Goal: Task Accomplishment & Management: Use online tool/utility

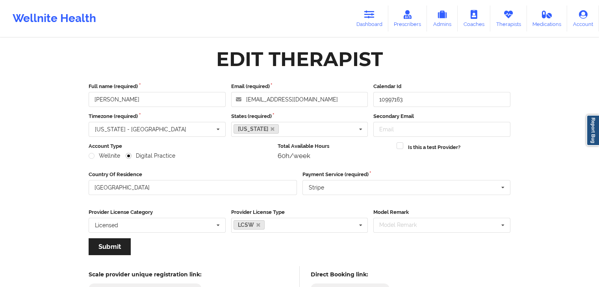
click at [369, 13] on icon at bounding box center [369, 14] width 10 height 9
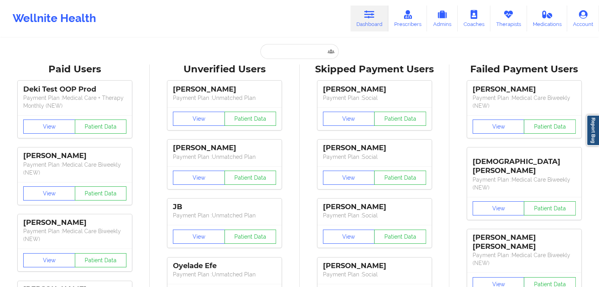
drag, startPoint x: 225, startPoint y: 51, endPoint x: 257, endPoint y: 52, distance: 31.9
click at [226, 51] on div "Paid Unverified Alyson Brown - sunny5643@aol.com Social Skipped Failed" at bounding box center [299, 51] width 157 height 15
click at [274, 52] on input "text" at bounding box center [299, 51] width 78 height 15
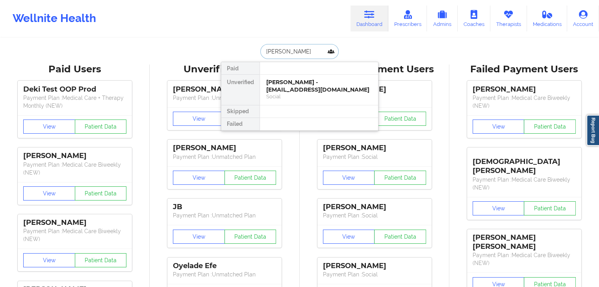
type input "nikki c ca"
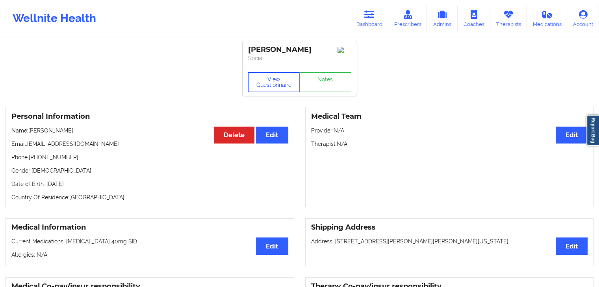
click at [257, 88] on button "View Questionnaire" at bounding box center [274, 82] width 52 height 20
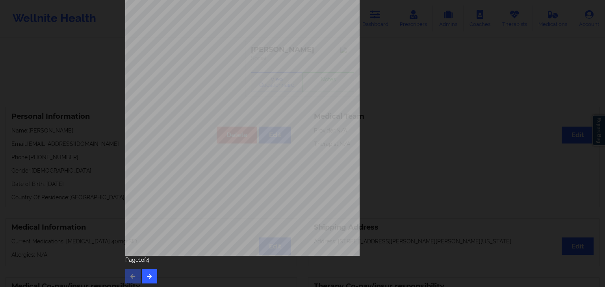
scroll to position [88, 0]
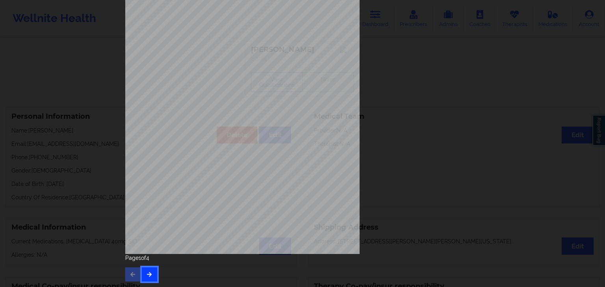
click at [149, 279] on button "button" at bounding box center [149, 275] width 15 height 14
click at [144, 279] on button "button" at bounding box center [149, 275] width 15 height 14
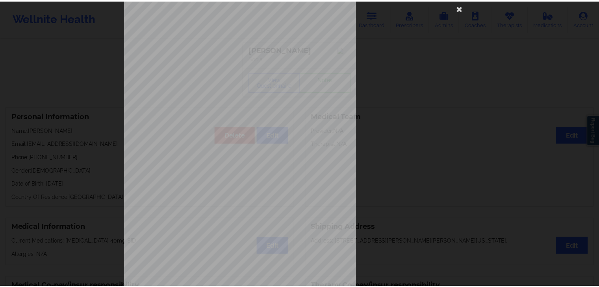
scroll to position [0, 0]
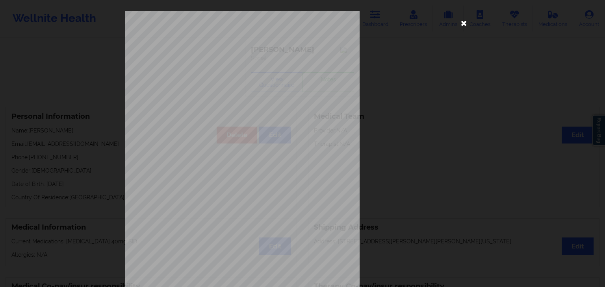
click at [463, 20] on icon at bounding box center [463, 23] width 13 height 13
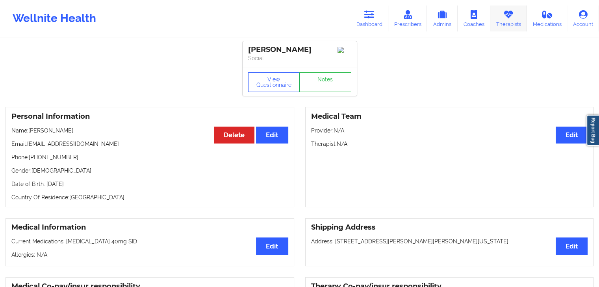
click at [520, 26] on link "Therapists" at bounding box center [508, 19] width 37 height 26
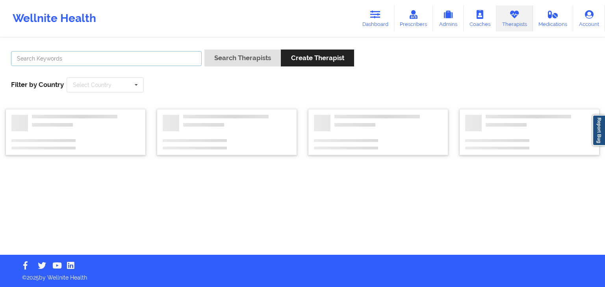
click at [163, 59] on input "text" at bounding box center [106, 58] width 191 height 15
type input "jason fox"
click at [204, 50] on button "Search Therapists" at bounding box center [242, 58] width 76 height 17
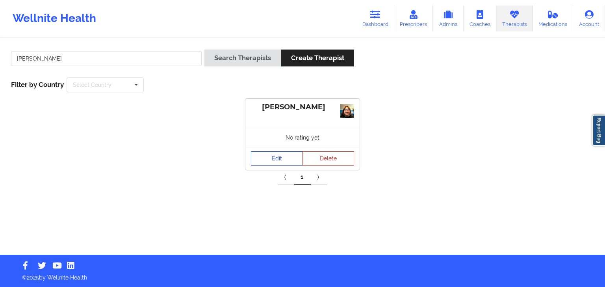
click at [266, 166] on link "Edit" at bounding box center [277, 159] width 52 height 14
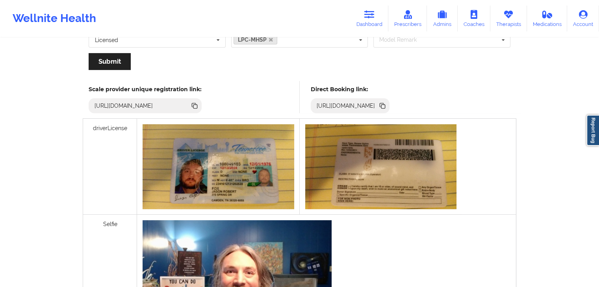
scroll to position [177, 0]
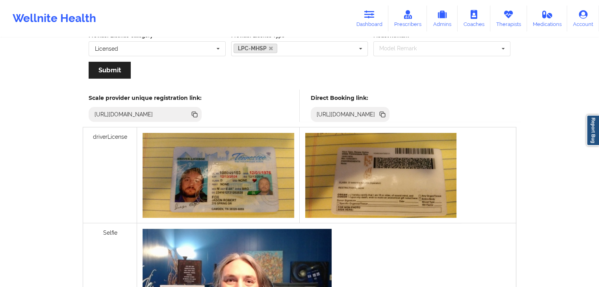
click at [385, 114] on icon at bounding box center [383, 115] width 4 height 4
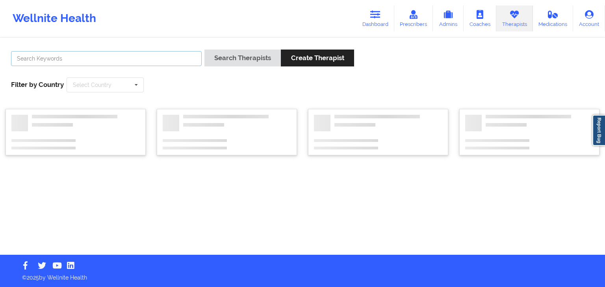
click at [78, 60] on input "text" at bounding box center [106, 58] width 191 height 15
type input "nesha mc"
click at [204, 50] on button "Search Therapists" at bounding box center [242, 58] width 76 height 17
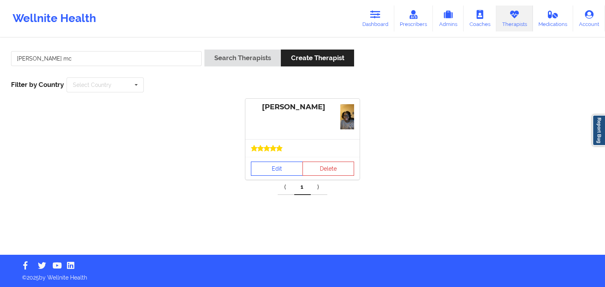
click at [265, 167] on link "Edit" at bounding box center [277, 169] width 52 height 14
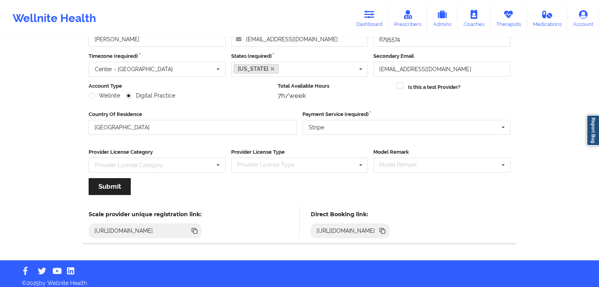
scroll to position [65, 0]
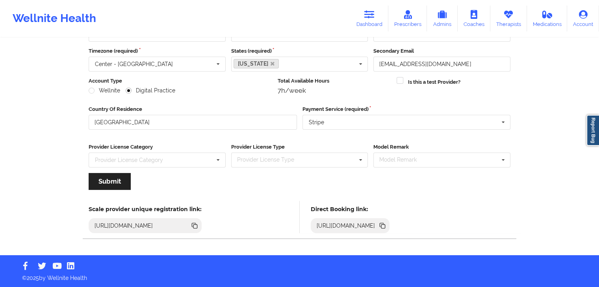
click at [384, 223] on icon at bounding box center [382, 225] width 4 height 4
click at [361, 28] on link "Dashboard" at bounding box center [369, 19] width 38 height 26
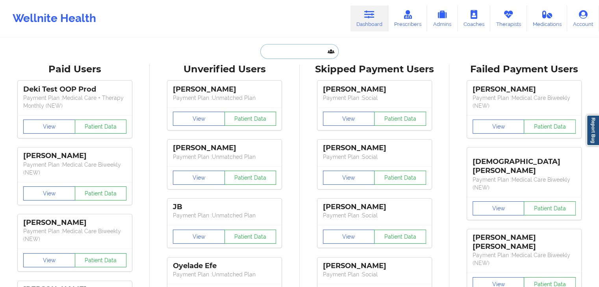
click at [282, 53] on input "text" at bounding box center [299, 51] width 78 height 15
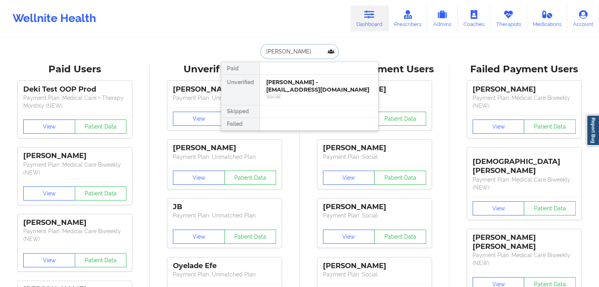
type input "david alif"
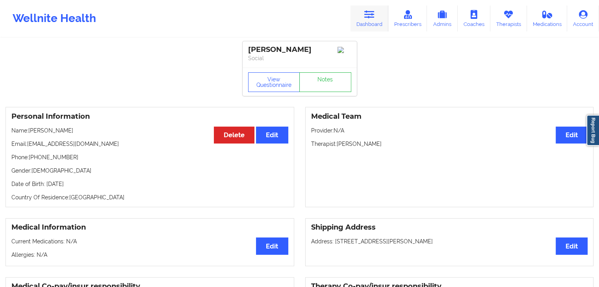
click at [376, 28] on link "Dashboard" at bounding box center [369, 19] width 38 height 26
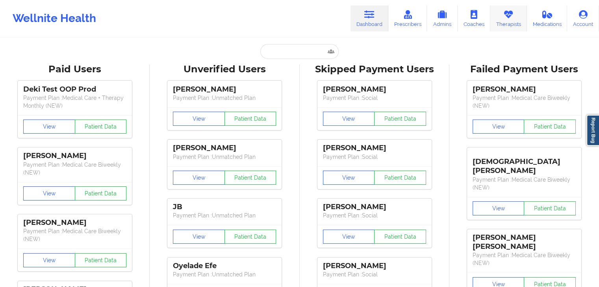
click at [507, 22] on link "Therapists" at bounding box center [508, 19] width 37 height 26
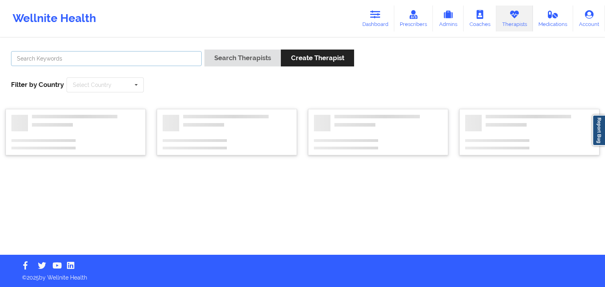
click at [158, 57] on input "text" at bounding box center [106, 58] width 191 height 15
click at [204, 50] on button "Search Therapists" at bounding box center [242, 58] width 76 height 17
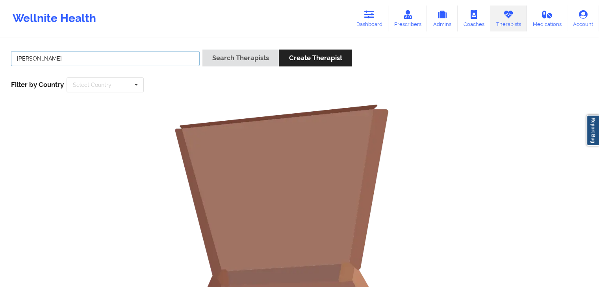
click at [202, 50] on button "Search Therapists" at bounding box center [240, 58] width 76 height 17
drag, startPoint x: 111, startPoint y: 61, endPoint x: 15, endPoint y: 56, distance: 96.2
click at [15, 56] on input "susan zap" at bounding box center [105, 58] width 189 height 15
type input "daphne ken"
click at [202, 50] on button "Search Therapists" at bounding box center [240, 58] width 76 height 17
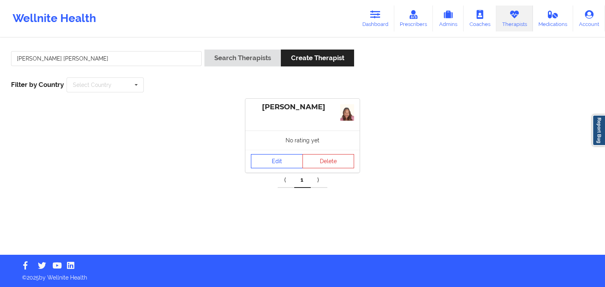
click at [257, 163] on link "Edit" at bounding box center [277, 161] width 52 height 14
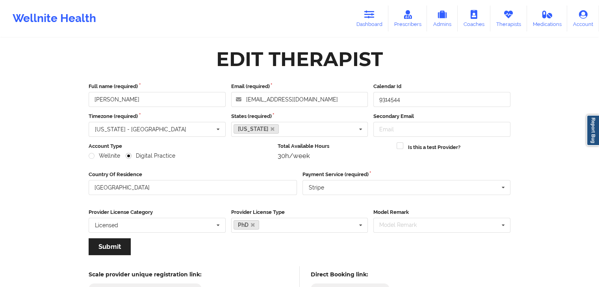
scroll to position [65, 0]
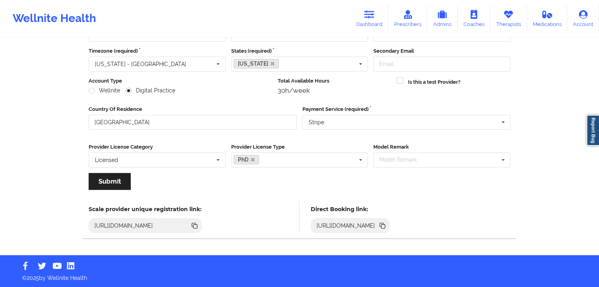
click at [385, 227] on icon at bounding box center [383, 227] width 4 height 4
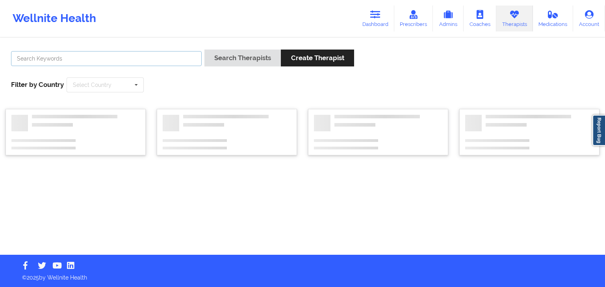
click at [117, 63] on input "text" at bounding box center [106, 58] width 191 height 15
type input "dashima green"
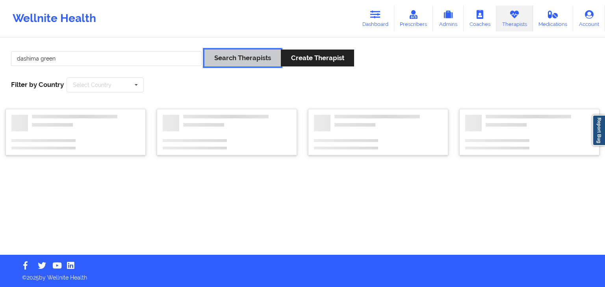
click at [230, 60] on button "Search Therapists" at bounding box center [242, 58] width 76 height 17
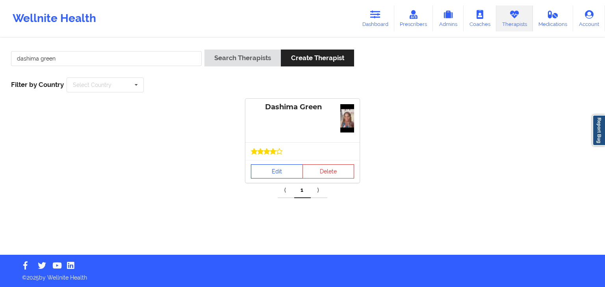
click at [271, 167] on link "Edit" at bounding box center [277, 172] width 52 height 14
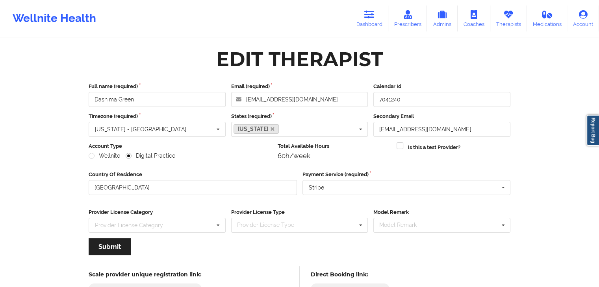
scroll to position [65, 0]
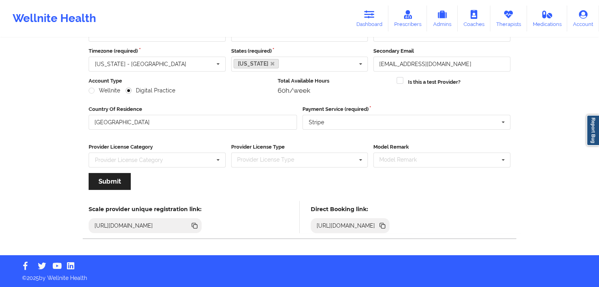
click at [385, 225] on icon at bounding box center [383, 227] width 4 height 4
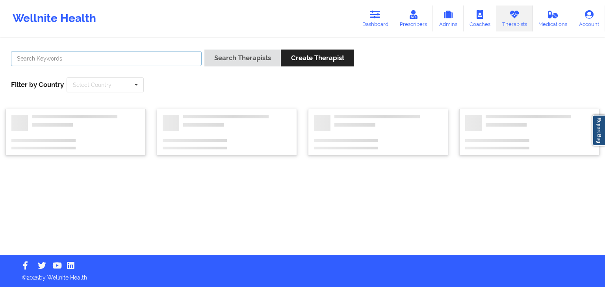
click at [84, 57] on input "text" at bounding box center [106, 58] width 191 height 15
type input "chermora"
click at [204, 50] on button "Search Therapists" at bounding box center [242, 58] width 76 height 17
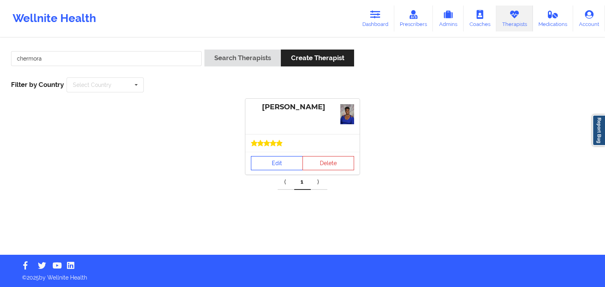
click at [274, 166] on link "Edit" at bounding box center [277, 163] width 52 height 14
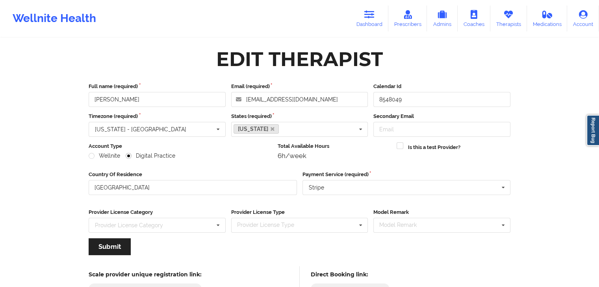
scroll to position [65, 0]
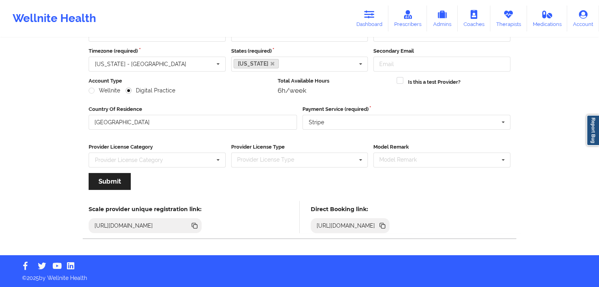
click at [385, 225] on icon at bounding box center [383, 227] width 4 height 4
click at [357, 27] on link "Dashboard" at bounding box center [369, 19] width 38 height 26
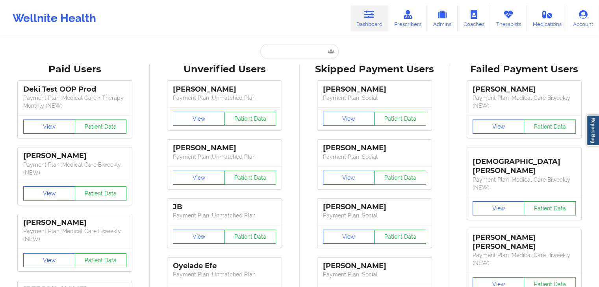
click at [280, 54] on input "text" at bounding box center [299, 51] width 78 height 15
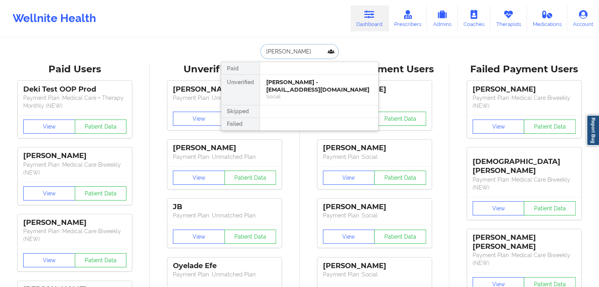
type input "jay vu"
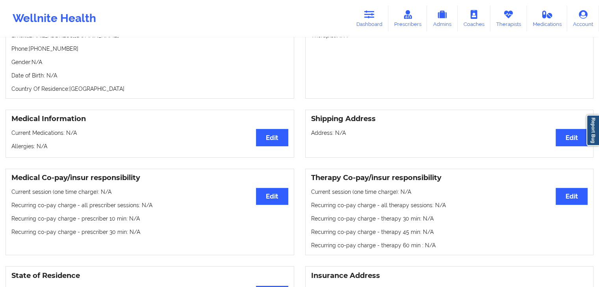
scroll to position [31, 0]
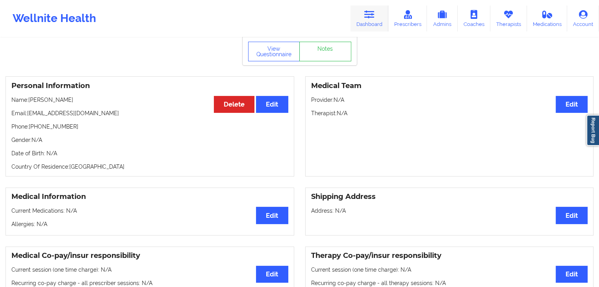
click at [362, 27] on link "Dashboard" at bounding box center [369, 19] width 38 height 26
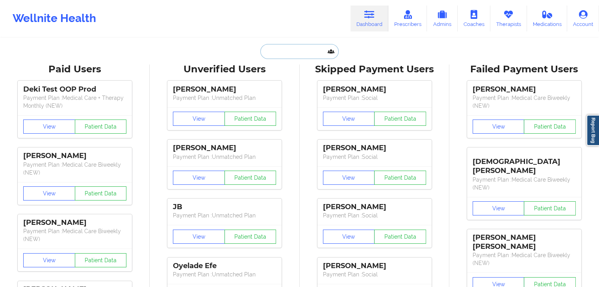
click at [311, 51] on input "text" at bounding box center [299, 51] width 78 height 15
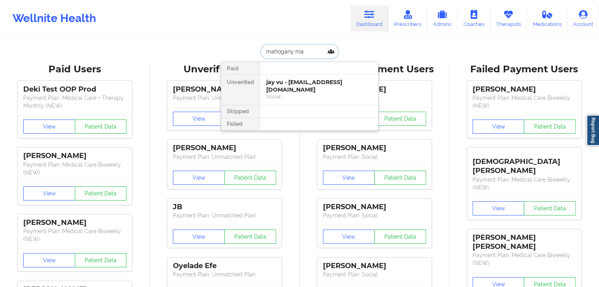
type input "mahogany mad"
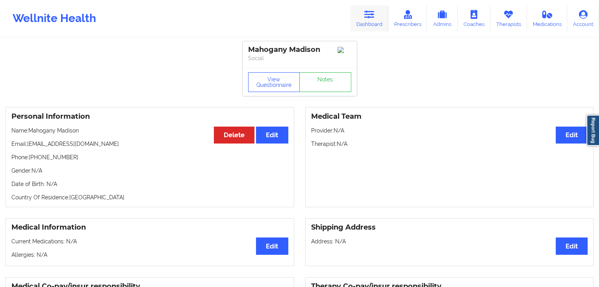
click at [374, 13] on icon at bounding box center [369, 14] width 10 height 9
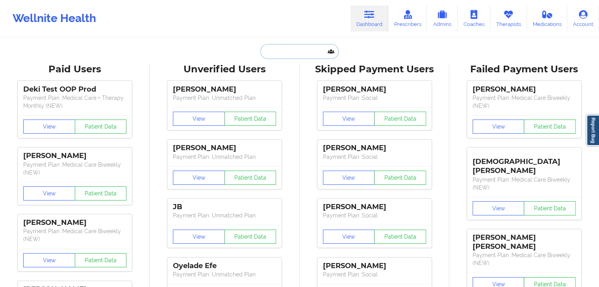
click at [293, 50] on input "text" at bounding box center [299, 51] width 78 height 15
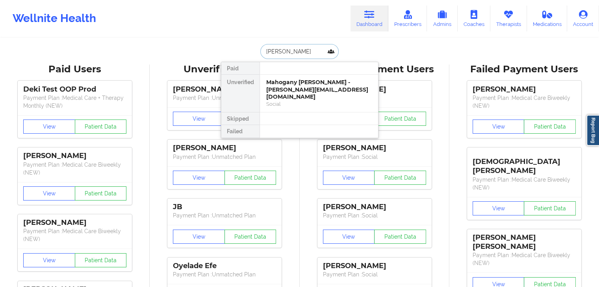
type input "carolina vargas"
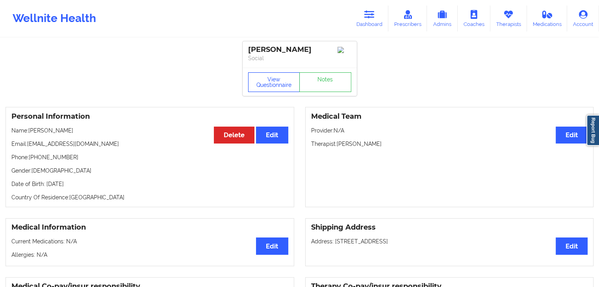
click at [263, 82] on button "View Questionnaire" at bounding box center [274, 82] width 52 height 20
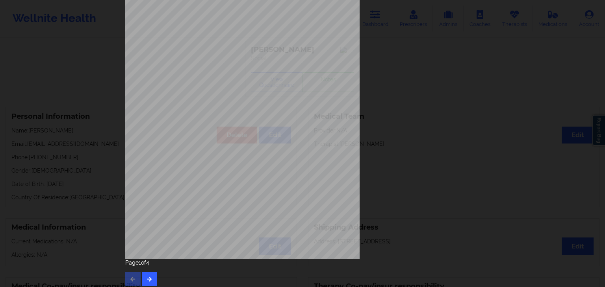
scroll to position [88, 0]
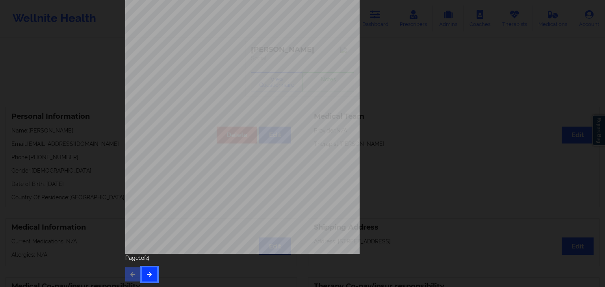
click at [147, 275] on icon "button" at bounding box center [149, 274] width 7 height 5
click at [142, 273] on button "button" at bounding box center [149, 275] width 15 height 14
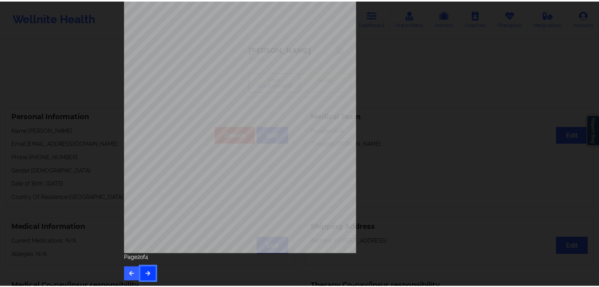
scroll to position [0, 0]
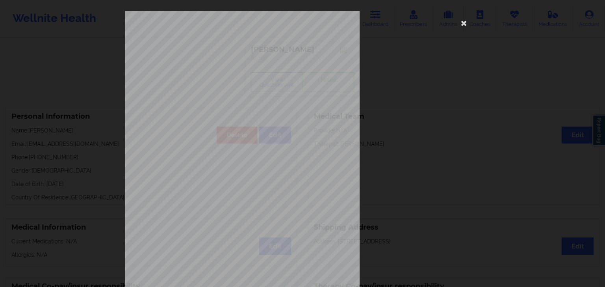
click at [455, 27] on div "commercial Insurance Member ID for patient U95853272O3 Insurance company name d…" at bounding box center [302, 177] width 354 height 332
click at [463, 23] on icon at bounding box center [463, 23] width 13 height 13
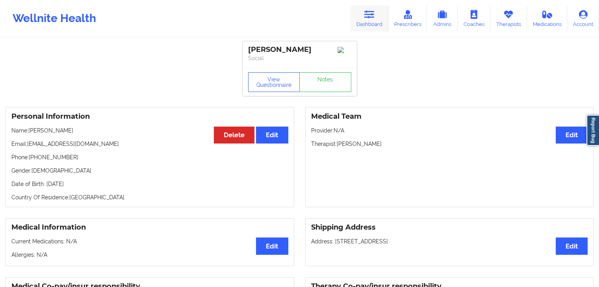
click at [367, 10] on icon at bounding box center [369, 14] width 10 height 9
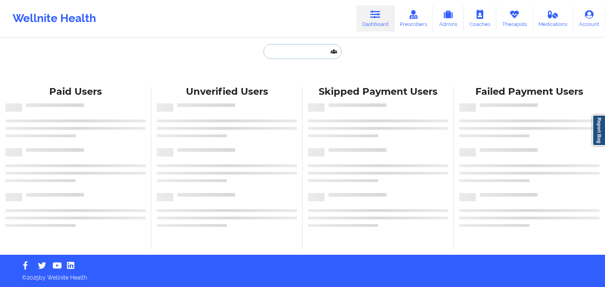
click at [271, 54] on input "text" at bounding box center [302, 51] width 78 height 15
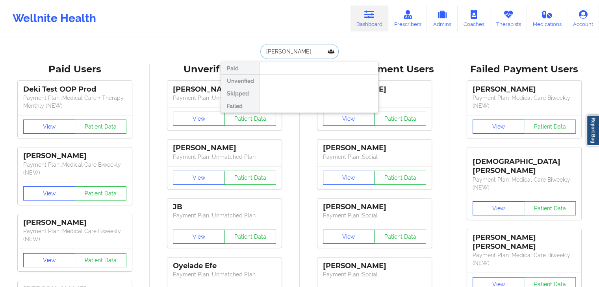
type input "[PERSON_NAME]"
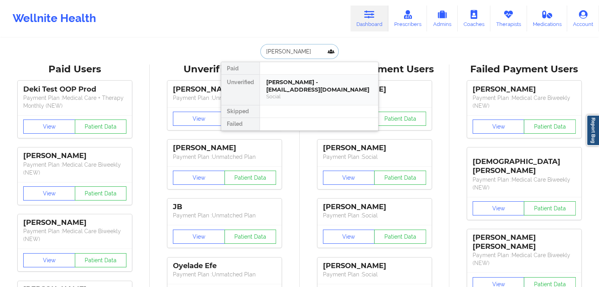
click at [278, 89] on div "[PERSON_NAME] - [EMAIL_ADDRESS][DOMAIN_NAME]" at bounding box center [319, 86] width 106 height 15
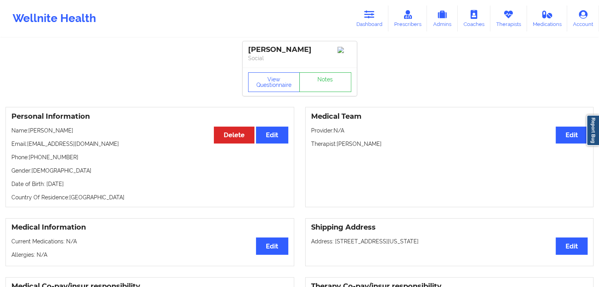
click at [373, 152] on div "Medical Team Edit Provider: N/A Therapist: [PERSON_NAME]" at bounding box center [449, 157] width 289 height 100
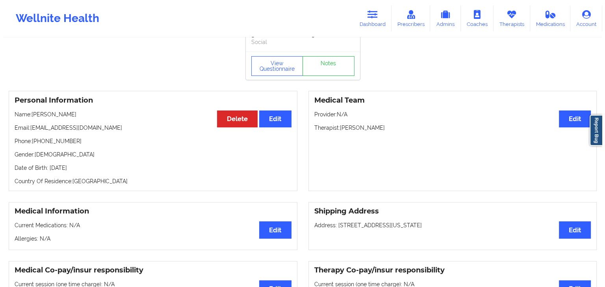
scroll to position [16, 0]
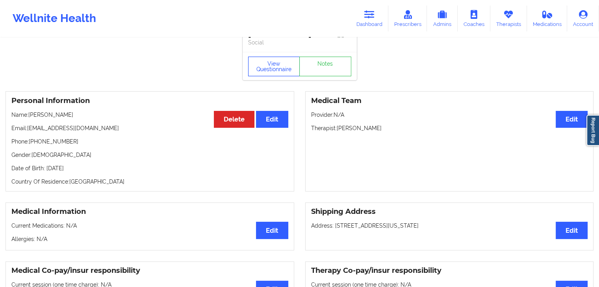
click at [265, 71] on button "View Questionnaire" at bounding box center [274, 67] width 52 height 20
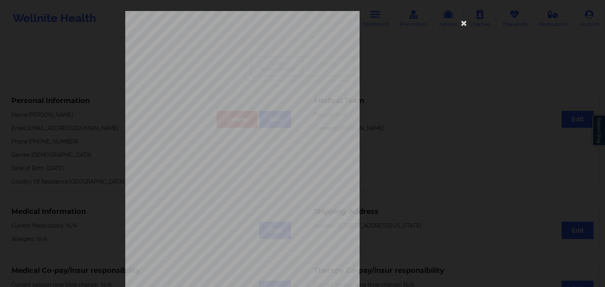
scroll to position [88, 0]
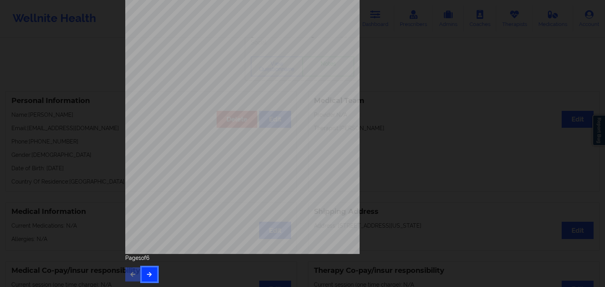
click at [153, 270] on button "button" at bounding box center [149, 275] width 15 height 14
click at [146, 274] on icon "button" at bounding box center [149, 274] width 7 height 5
click at [148, 277] on button "button" at bounding box center [149, 275] width 15 height 14
click at [146, 279] on button "button" at bounding box center [149, 275] width 15 height 14
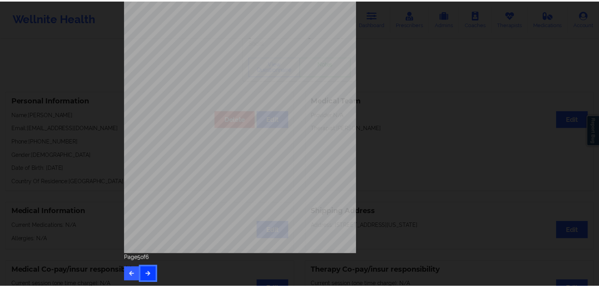
scroll to position [0, 0]
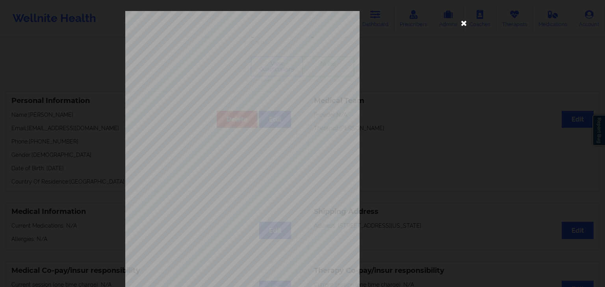
click at [461, 28] on icon at bounding box center [463, 23] width 13 height 13
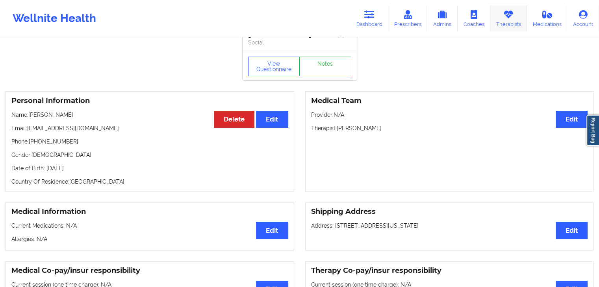
click at [500, 24] on link "Therapists" at bounding box center [508, 19] width 37 height 26
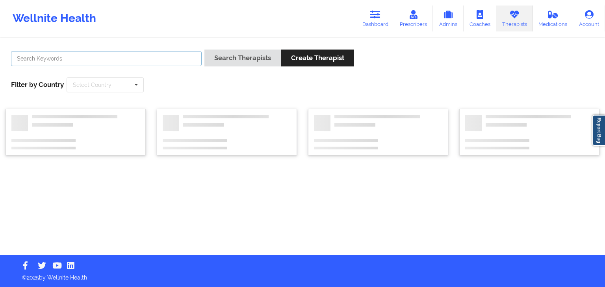
click at [98, 65] on input "text" at bounding box center [106, 58] width 191 height 15
click at [204, 50] on button "Search Therapists" at bounding box center [242, 58] width 76 height 17
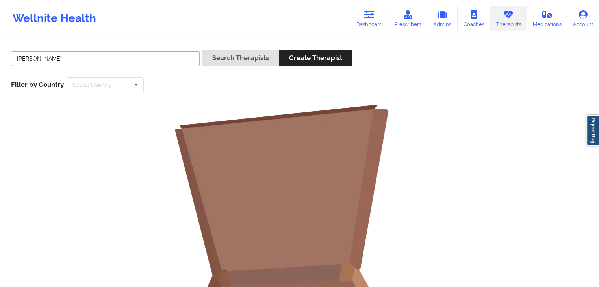
type input "[PERSON_NAME]"
click at [202, 50] on button "Search Therapists" at bounding box center [240, 58] width 76 height 17
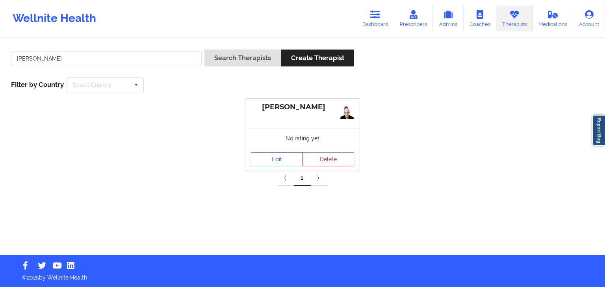
click at [272, 162] on link "Edit" at bounding box center [277, 159] width 52 height 14
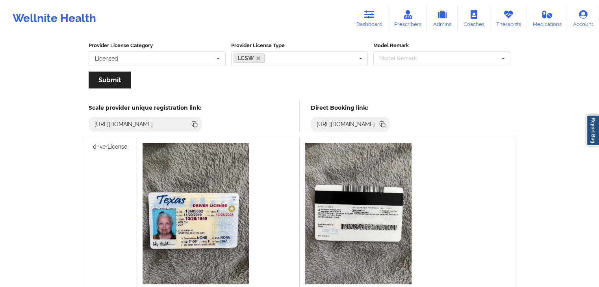
scroll to position [211, 0]
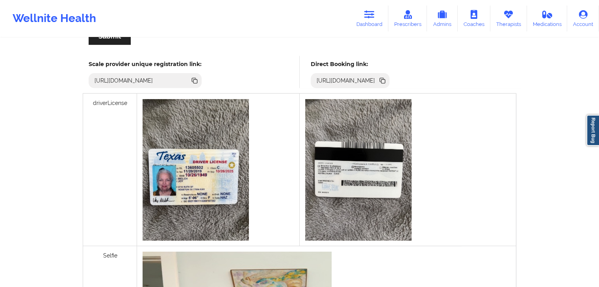
click at [385, 80] on icon at bounding box center [383, 82] width 4 height 4
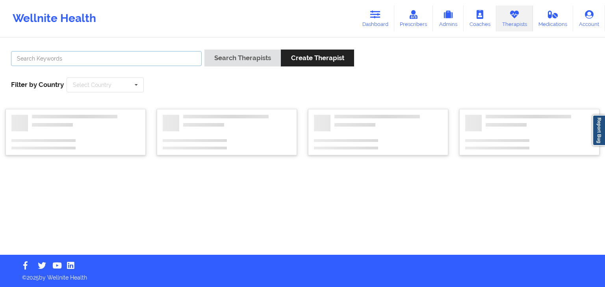
click at [100, 59] on input "text" at bounding box center [106, 58] width 191 height 15
type input "[PERSON_NAME]"
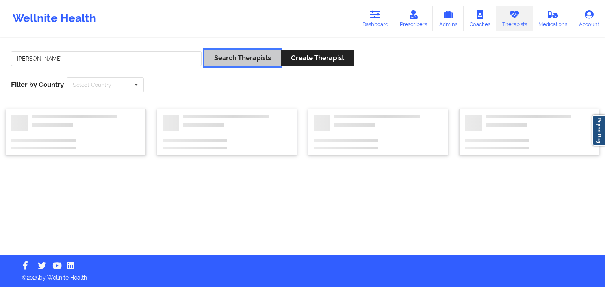
click at [232, 57] on button "Search Therapists" at bounding box center [242, 58] width 76 height 17
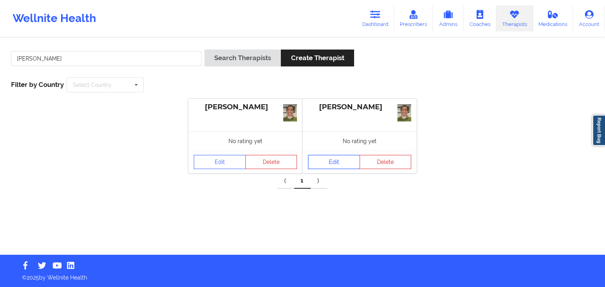
click at [335, 160] on link "Edit" at bounding box center [334, 162] width 52 height 14
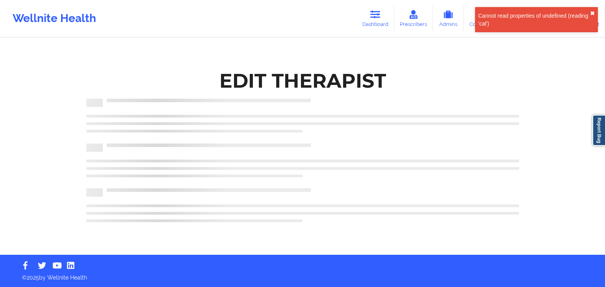
click at [591, 11] on button "✖︎" at bounding box center [592, 13] width 5 height 6
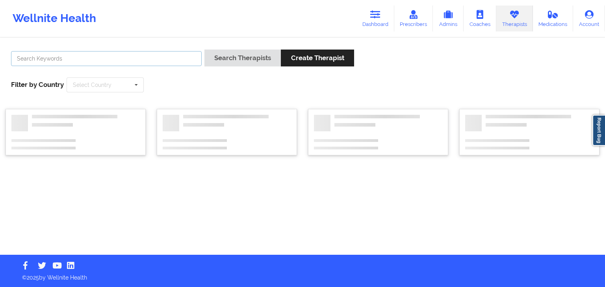
click at [142, 52] on input "text" at bounding box center [106, 58] width 191 height 15
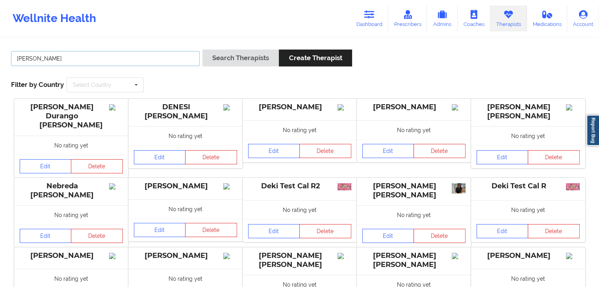
type input "[PERSON_NAME]"
click at [217, 56] on button "Search Therapists" at bounding box center [240, 58] width 76 height 17
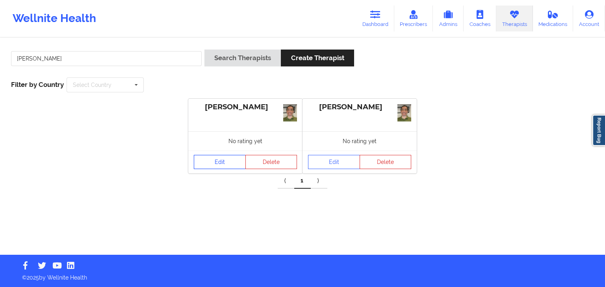
click at [232, 157] on link "Edit" at bounding box center [220, 162] width 52 height 14
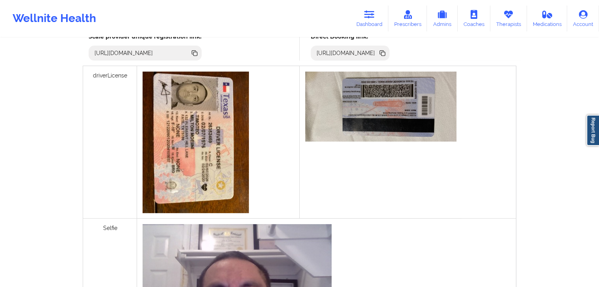
scroll to position [247, 0]
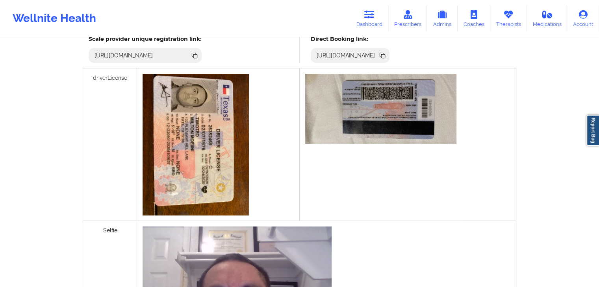
click at [387, 51] on icon at bounding box center [382, 55] width 9 height 9
click at [380, 21] on link "Dashboard" at bounding box center [369, 19] width 38 height 26
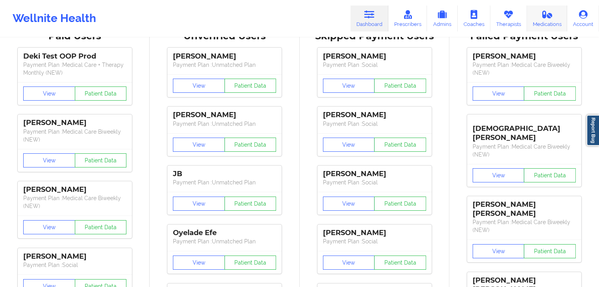
scroll to position [16, 0]
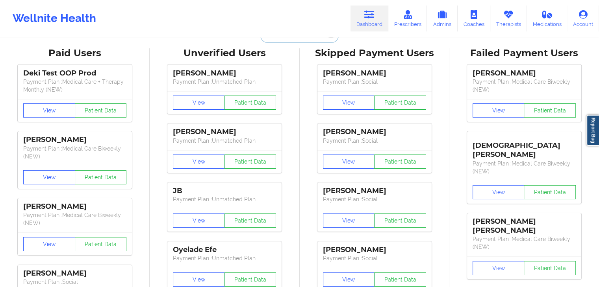
click at [293, 40] on input "text" at bounding box center [299, 35] width 78 height 15
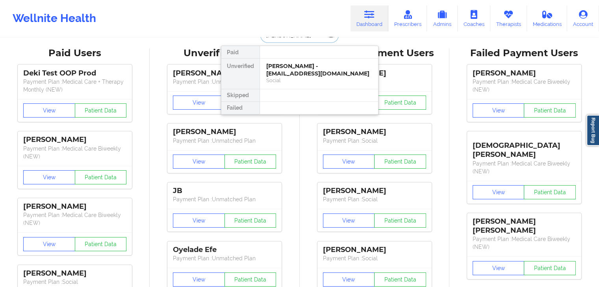
type input "[PERSON_NAME]"
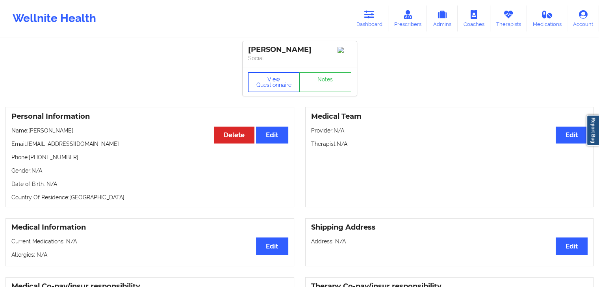
click at [275, 87] on button "View Questionnaire" at bounding box center [274, 82] width 52 height 20
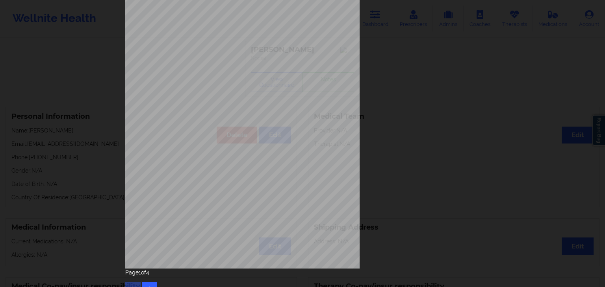
scroll to position [88, 0]
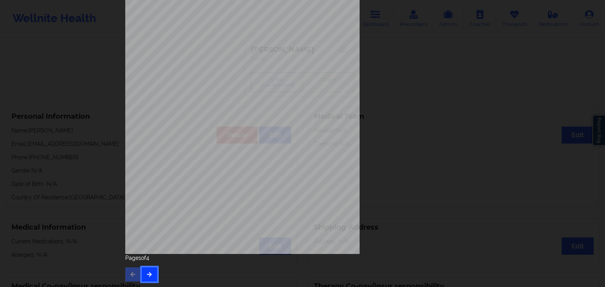
click at [153, 274] on button "button" at bounding box center [149, 275] width 15 height 14
click at [148, 277] on button "button" at bounding box center [149, 275] width 15 height 14
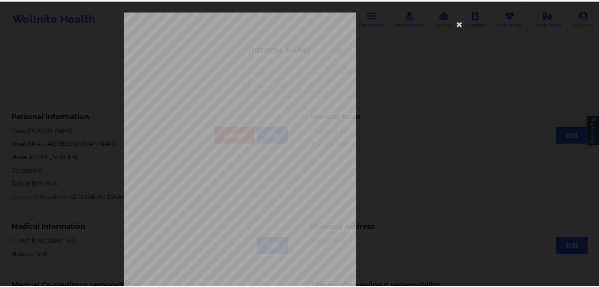
scroll to position [16, 0]
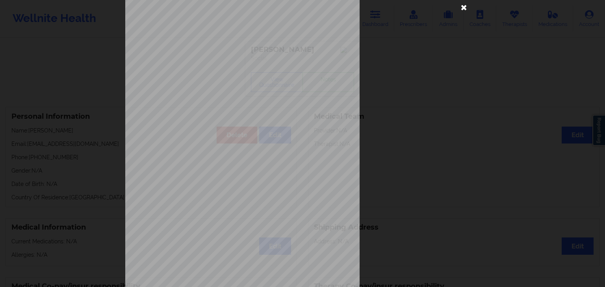
click at [463, 8] on icon at bounding box center [463, 7] width 13 height 13
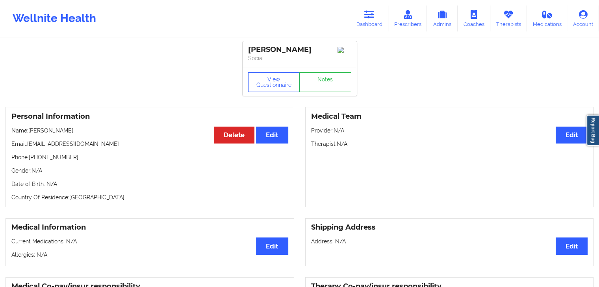
drag, startPoint x: 374, startPoint y: 13, endPoint x: 306, endPoint y: 32, distance: 70.7
click at [374, 13] on icon at bounding box center [369, 14] width 10 height 9
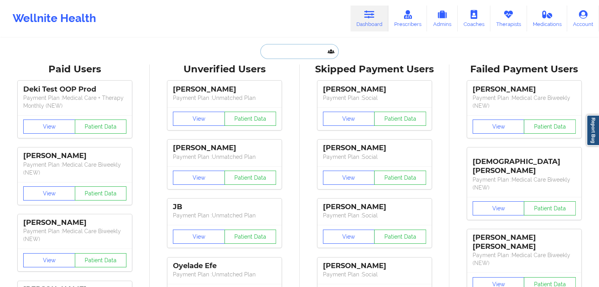
click at [270, 56] on input "text" at bounding box center [299, 51] width 78 height 15
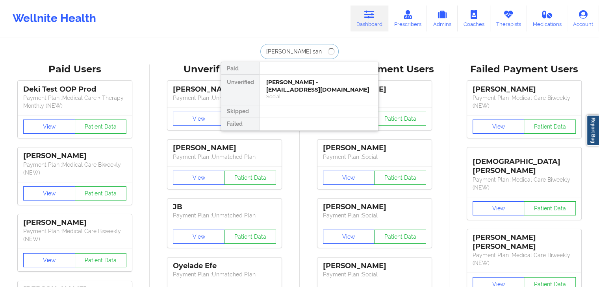
type input "[PERSON_NAME]"
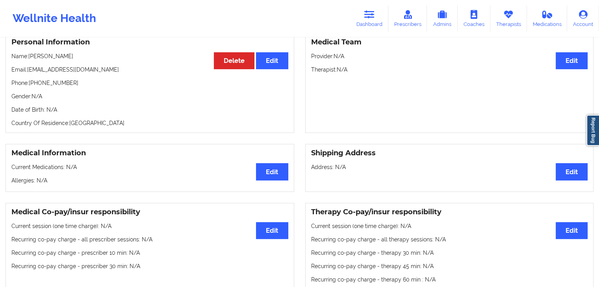
scroll to position [63, 0]
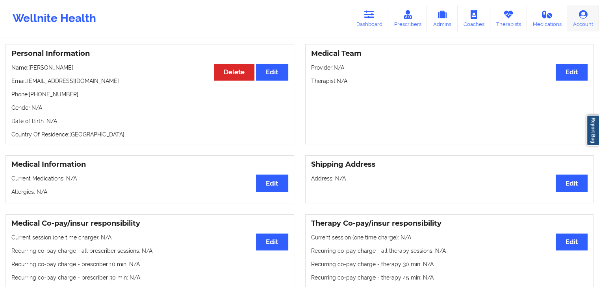
click at [583, 25] on link "Account" at bounding box center [583, 19] width 32 height 26
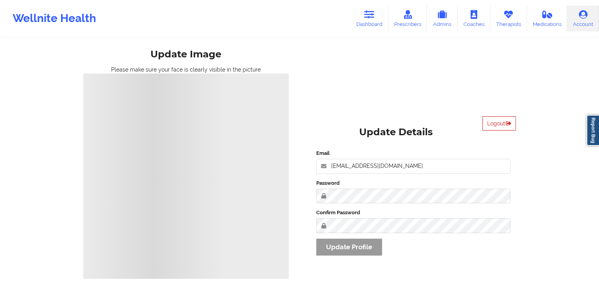
click at [491, 121] on button "Logout" at bounding box center [498, 124] width 33 height 14
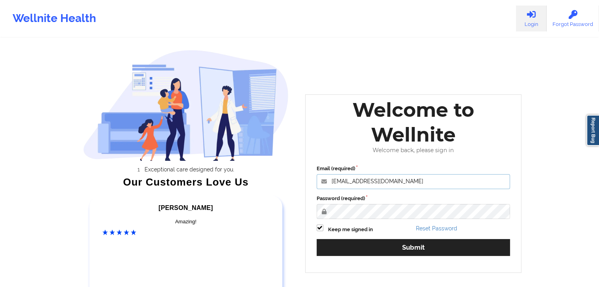
drag, startPoint x: 392, startPoint y: 144, endPoint x: 354, endPoint y: 143, distance: 37.4
click at [354, 143] on div "Welcome to Wellnite Welcome back, please sign in Email (required) [EMAIL_ADDRES…" at bounding box center [413, 183] width 217 height 179
click at [354, 143] on div "Welcome to Wellnite" at bounding box center [413, 123] width 205 height 50
drag, startPoint x: 387, startPoint y: 180, endPoint x: 335, endPoint y: 179, distance: 51.6
click at [335, 179] on input "[EMAIL_ADDRESS][DOMAIN_NAME]" at bounding box center [414, 181] width 194 height 15
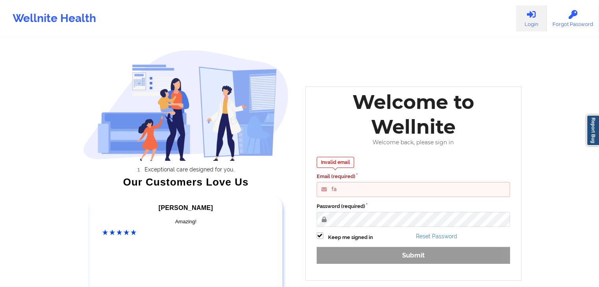
type input "f"
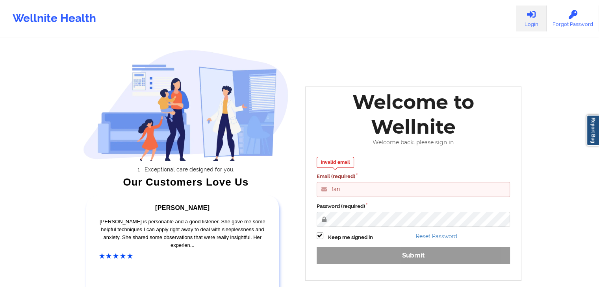
click at [394, 251] on div "Invalid email Email (required) fari Password (required) Keep me signed in Reset…" at bounding box center [413, 214] width 205 height 124
drag, startPoint x: 345, startPoint y: 191, endPoint x: 336, endPoint y: 189, distance: 9.2
click at [336, 189] on input "fari" at bounding box center [414, 189] width 194 height 15
type input "[EMAIL_ADDRESS][DOMAIN_NAME]"
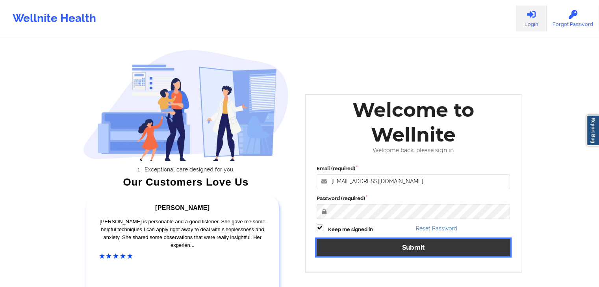
click at [381, 247] on button "Submit" at bounding box center [414, 247] width 194 height 17
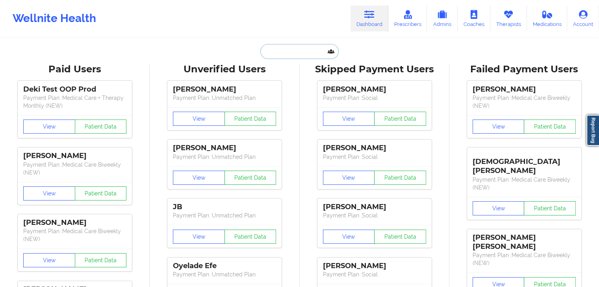
click at [293, 46] on input "text" at bounding box center [299, 51] width 78 height 15
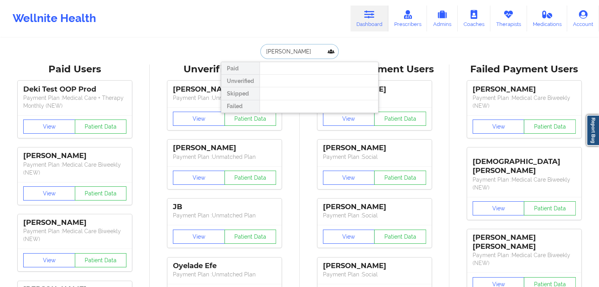
type input "[PERSON_NAME]"
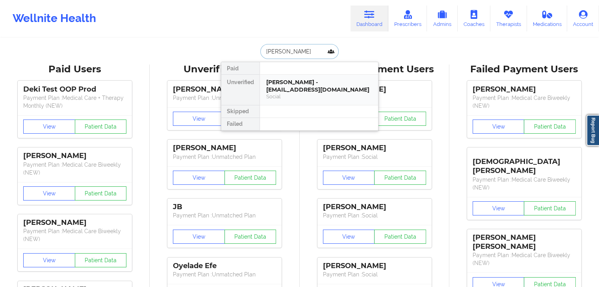
click at [291, 93] on div "Social" at bounding box center [319, 96] width 106 height 7
